Goal: Task Accomplishment & Management: Use online tool/utility

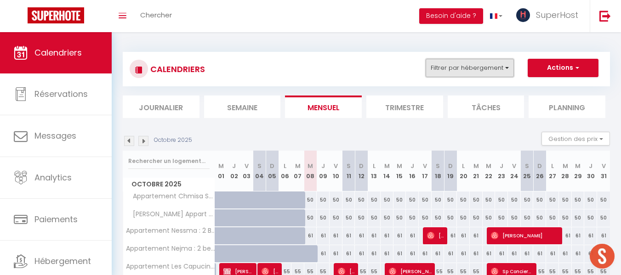
click at [476, 72] on button "Filtrer par hébergement" at bounding box center [470, 68] width 88 height 18
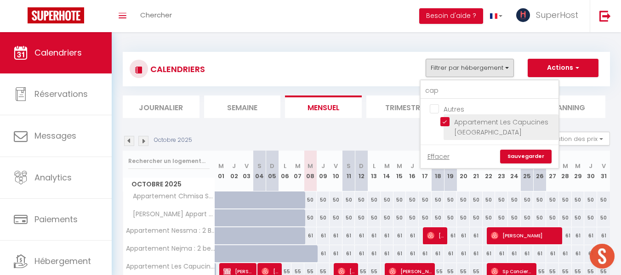
click at [442, 124] on input "Appartement Les Capucines [GEOGRAPHIC_DATA]" at bounding box center [498, 121] width 115 height 9
checkbox input "false"
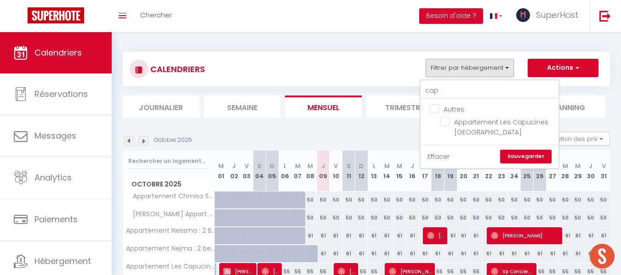
click at [444, 158] on link "Effacer" at bounding box center [439, 157] width 22 height 10
checkbox input "false"
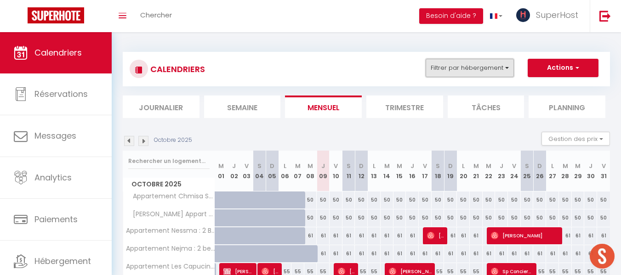
click at [451, 65] on button "Filtrer par hébergement" at bounding box center [470, 68] width 88 height 18
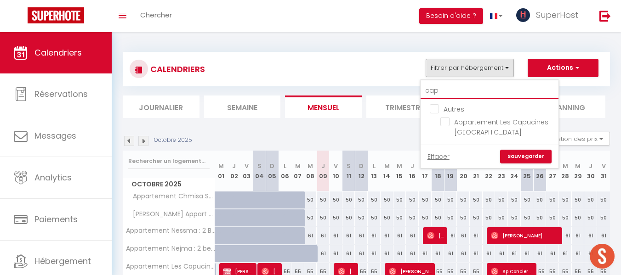
click at [447, 92] on input "cap" at bounding box center [490, 91] width 138 height 17
type input "ca"
checkbox input "false"
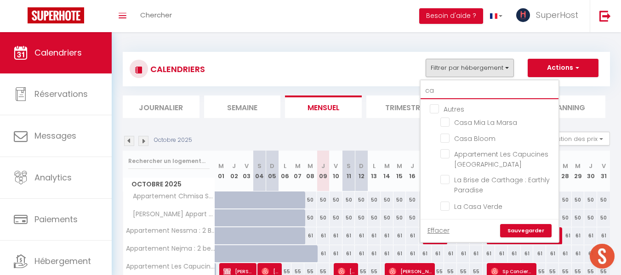
type input "c"
checkbox input "false"
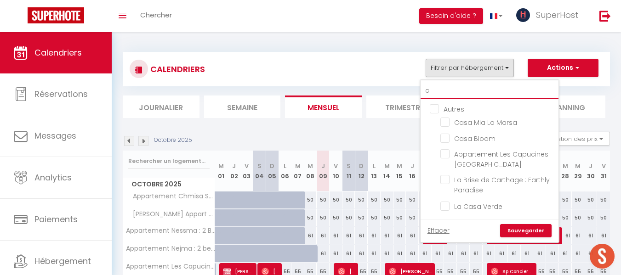
checkbox input "false"
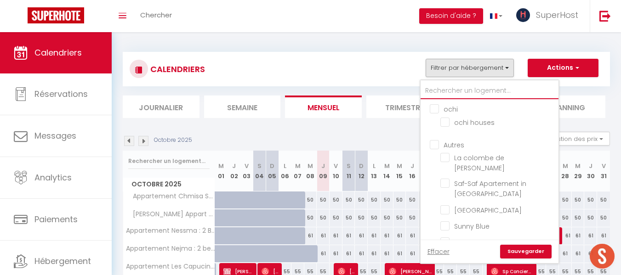
checkbox input "false"
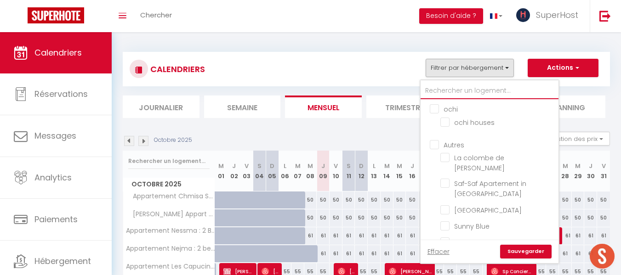
checkbox input "false"
type input "c"
checkbox input "false"
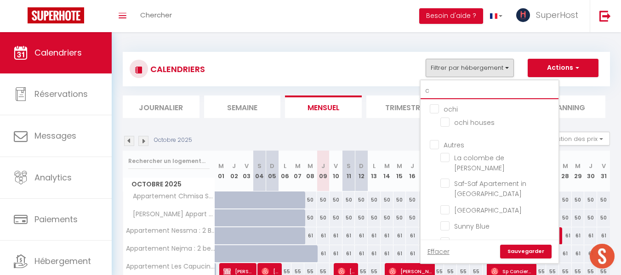
checkbox input "false"
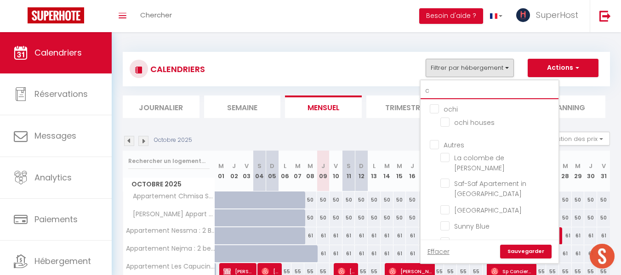
checkbox input "false"
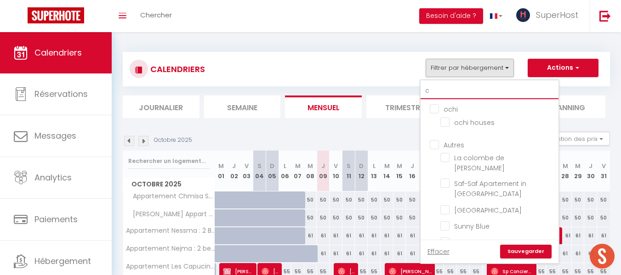
checkbox input "false"
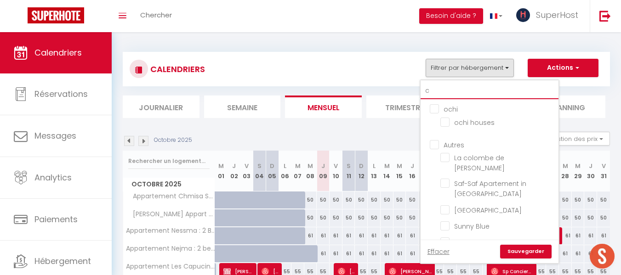
checkbox input "false"
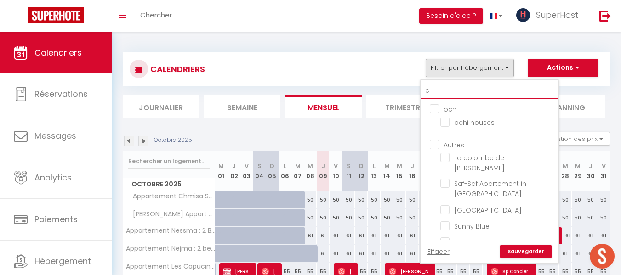
checkbox input "false"
type input "co"
checkbox input "false"
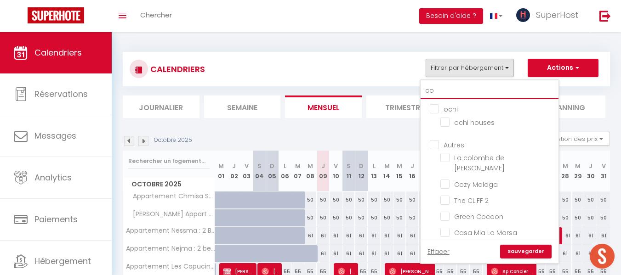
checkbox input "false"
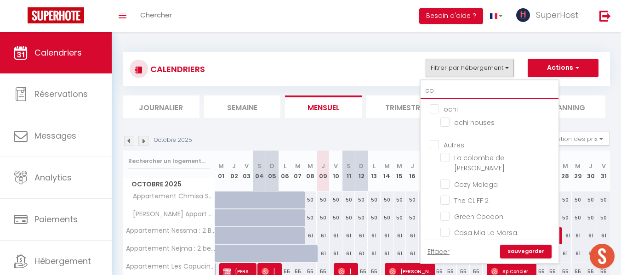
checkbox input "false"
type input "coz"
checkbox input "false"
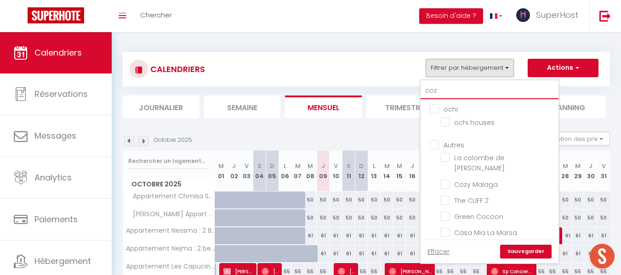
checkbox input "false"
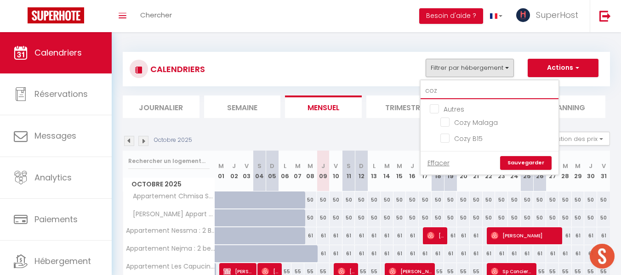
type input "cozy"
checkbox input "false"
type input "cozy"
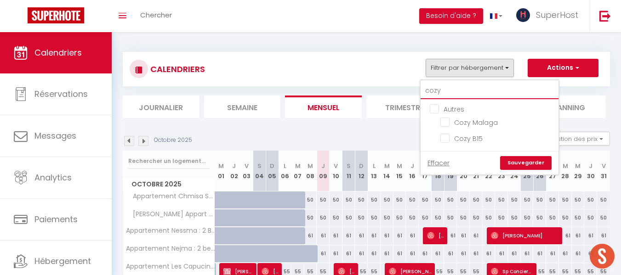
checkbox input "false"
type input "cozy"
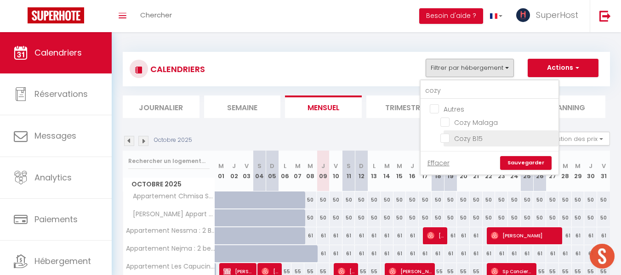
click at [446, 136] on input "Cozy B15" at bounding box center [498, 137] width 115 height 9
checkbox input "true"
checkbox input "false"
click at [534, 162] on link "Sauvegarder" at bounding box center [526, 163] width 52 height 14
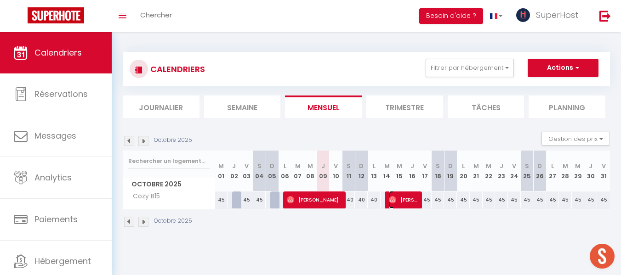
click at [389, 201] on img at bounding box center [392, 199] width 7 height 7
select select
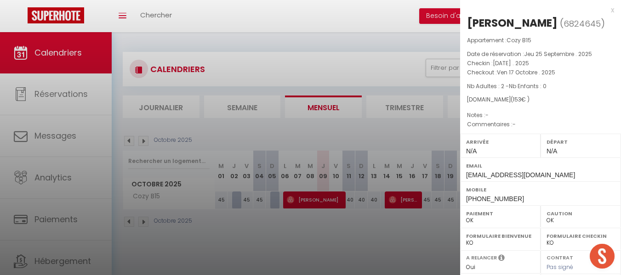
click at [332, 64] on div at bounding box center [310, 137] width 621 height 275
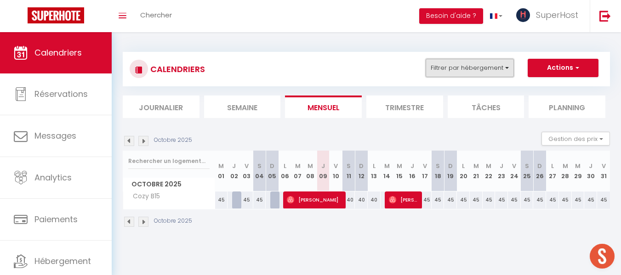
click at [488, 69] on button "Filtrer par hébergement" at bounding box center [470, 68] width 88 height 18
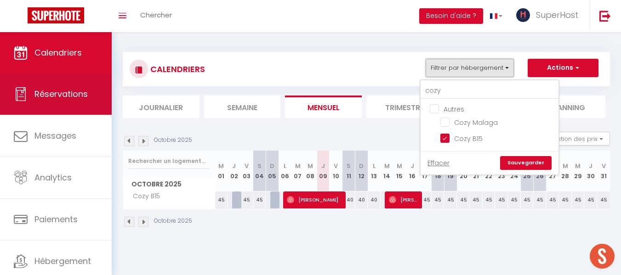
click at [76, 100] on link "Réservations" at bounding box center [56, 94] width 112 height 41
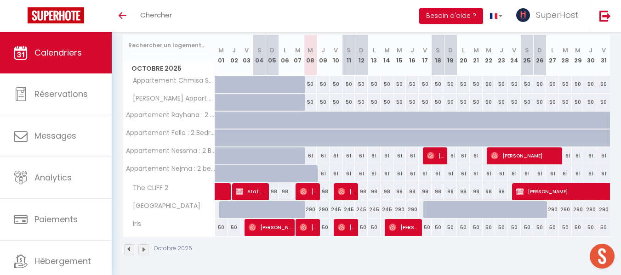
scroll to position [116, 0]
